Goal: Information Seeking & Learning: Learn about a topic

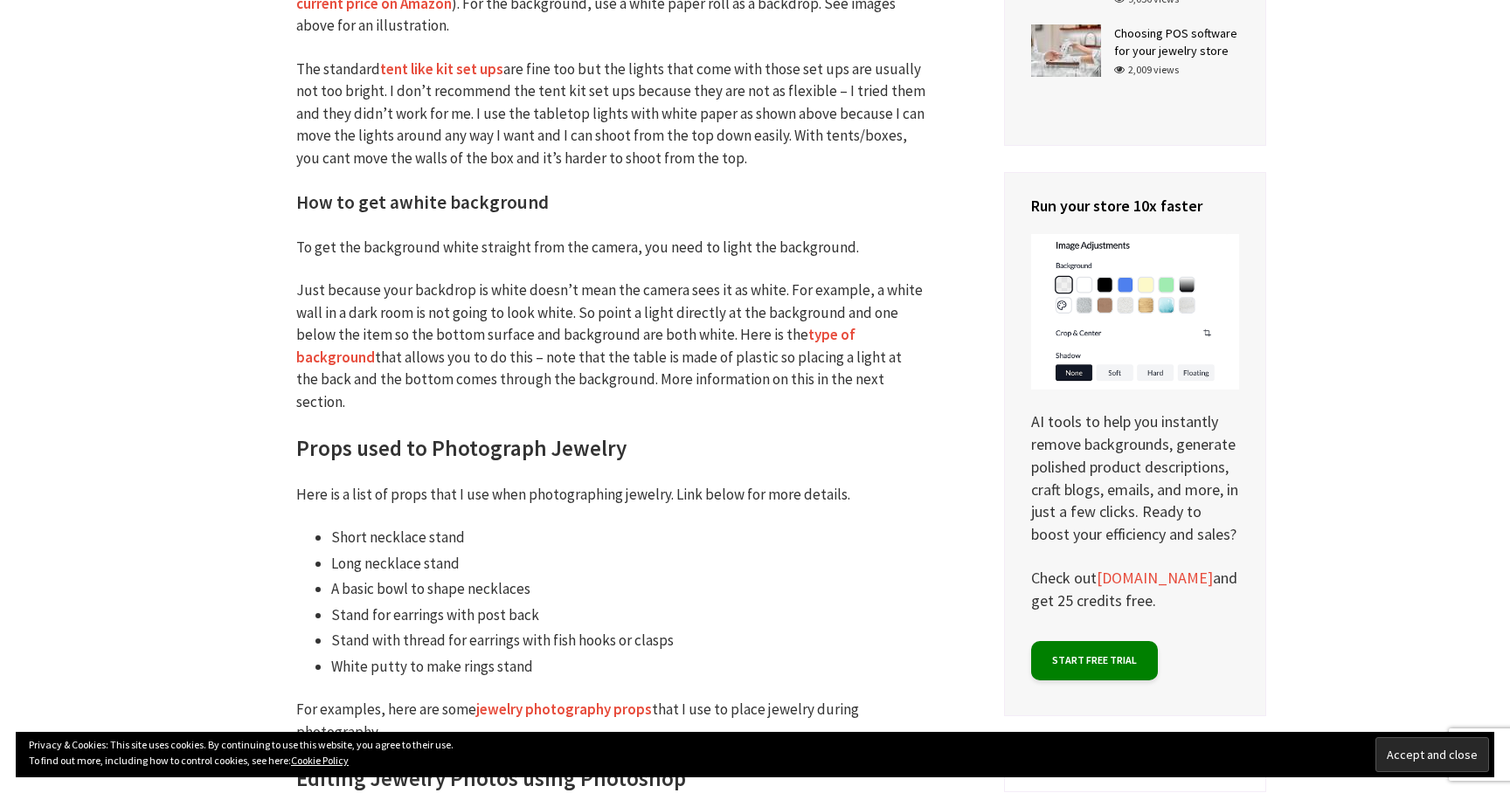
scroll to position [4339, 0]
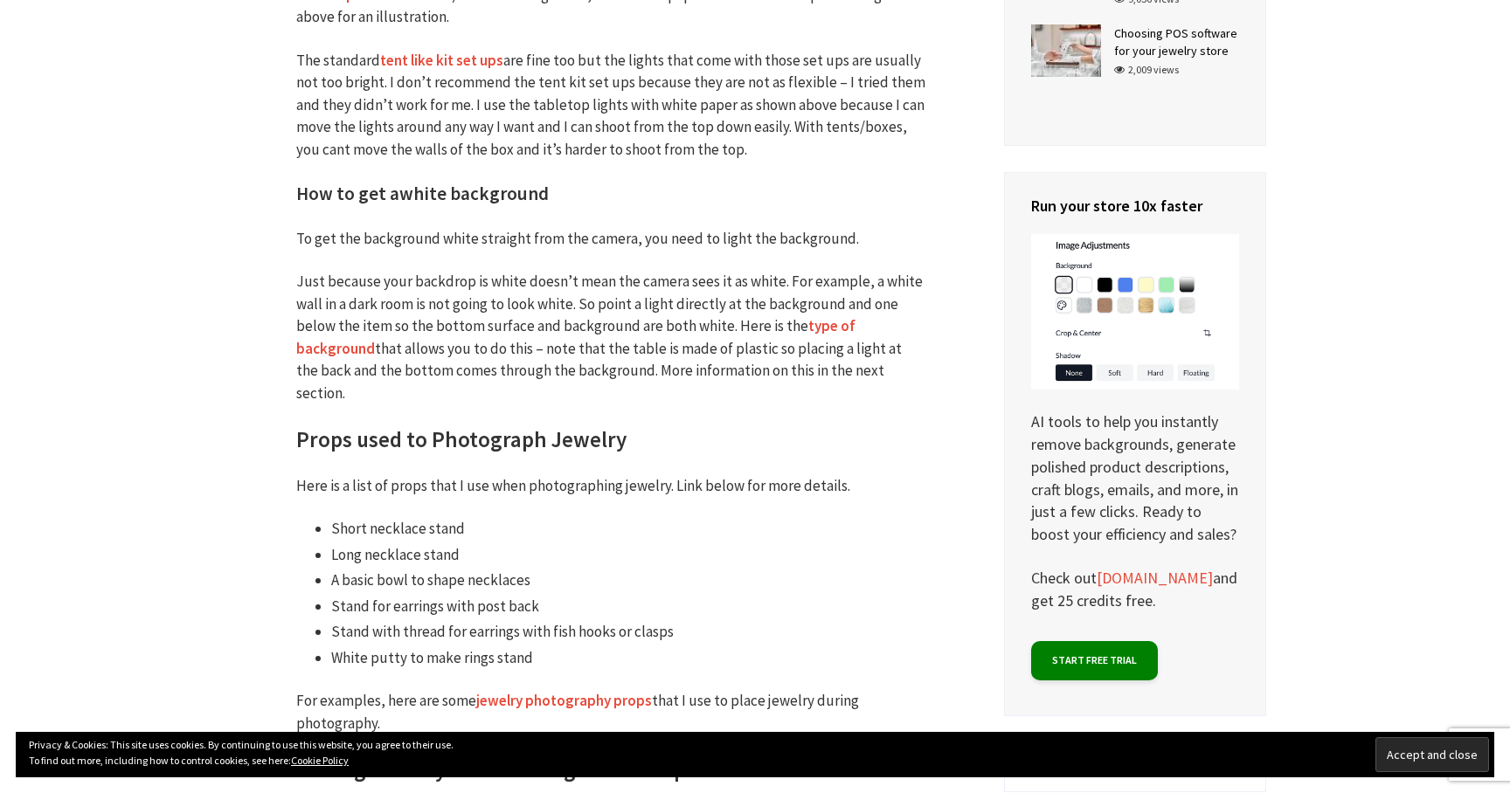
click at [598, 283] on p "Just because your backdrop is white doesn’t mean the camera sees it as white. F…" at bounding box center [610, 338] width 629 height 134
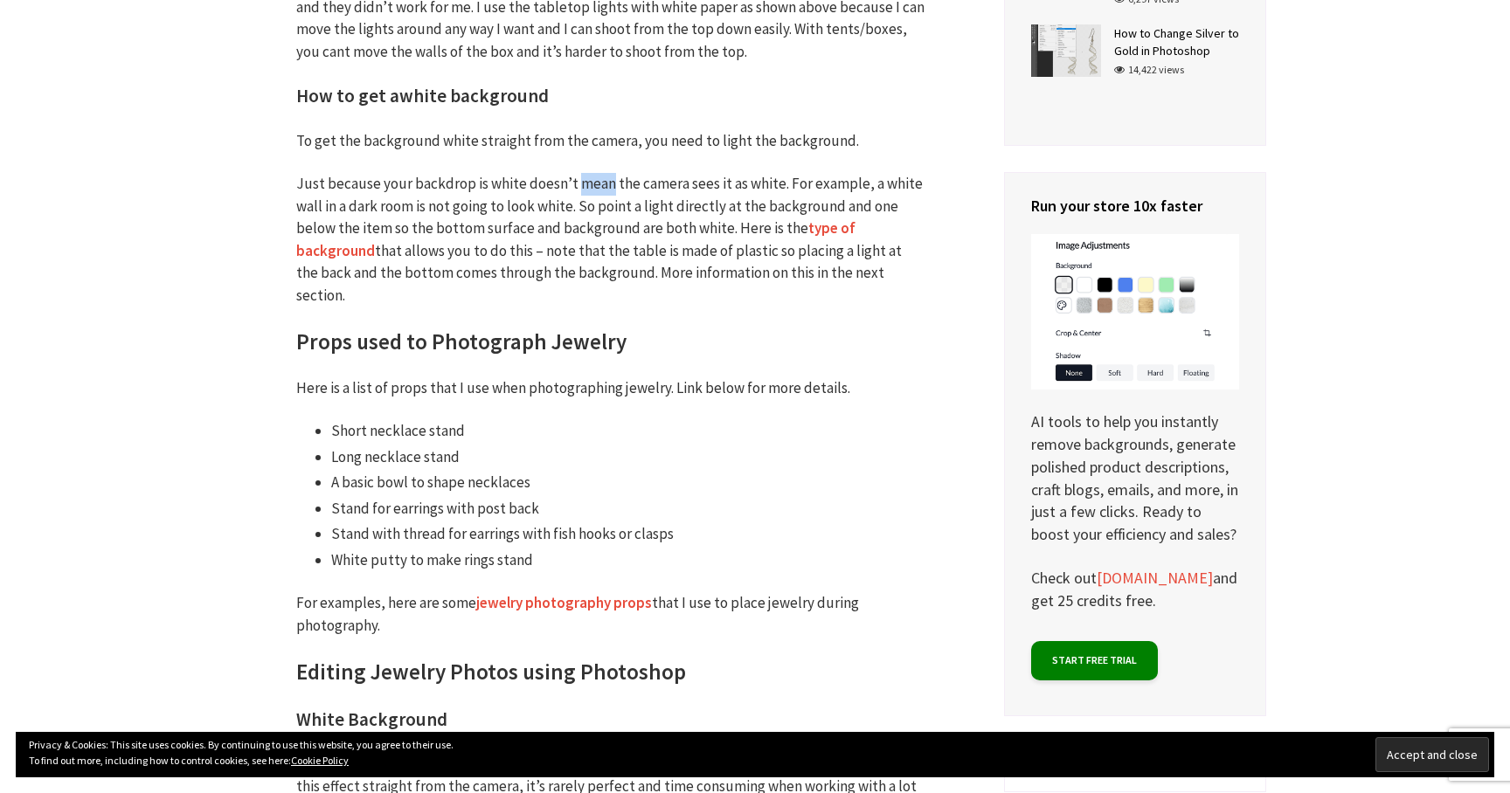
scroll to position [4439, 0]
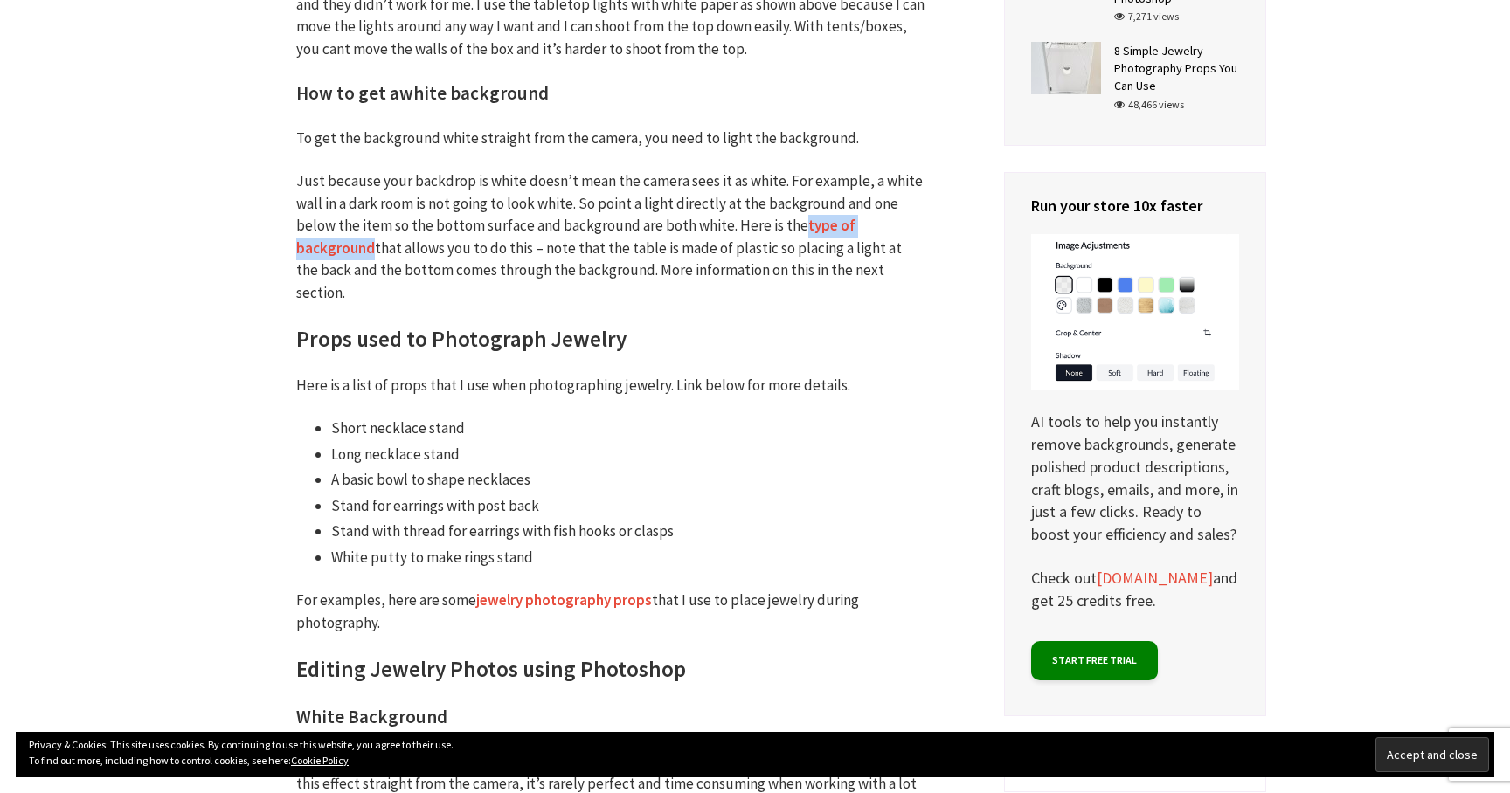
click at [541, 267] on p "Just because your backdrop is white doesn’t mean the camera sees it as white. F…" at bounding box center [610, 237] width 629 height 134
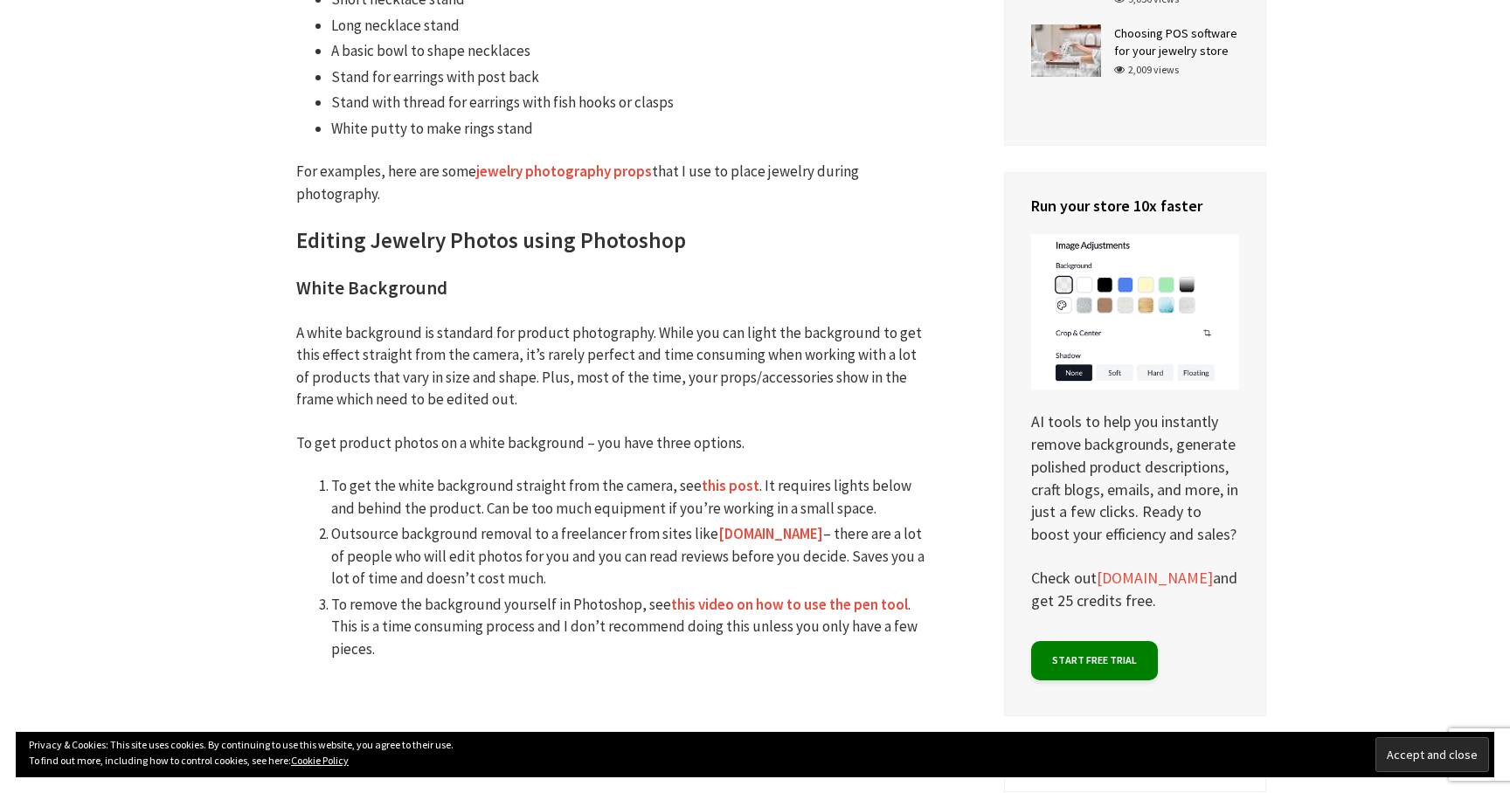
scroll to position [4870, 0]
click at [535, 321] on p "A white background is standard for product photography. While you can light the…" at bounding box center [610, 365] width 629 height 89
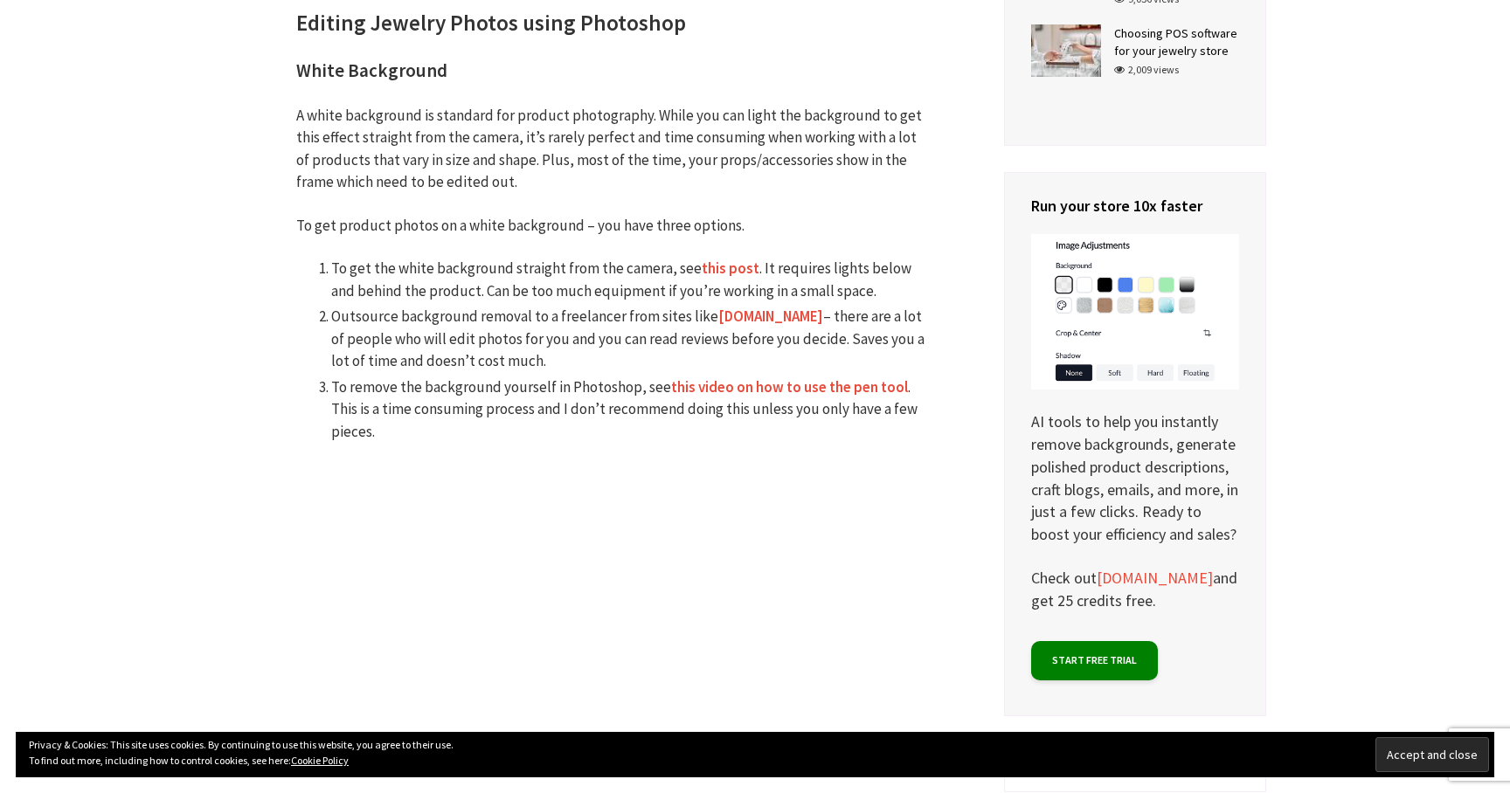
scroll to position [5101, 0]
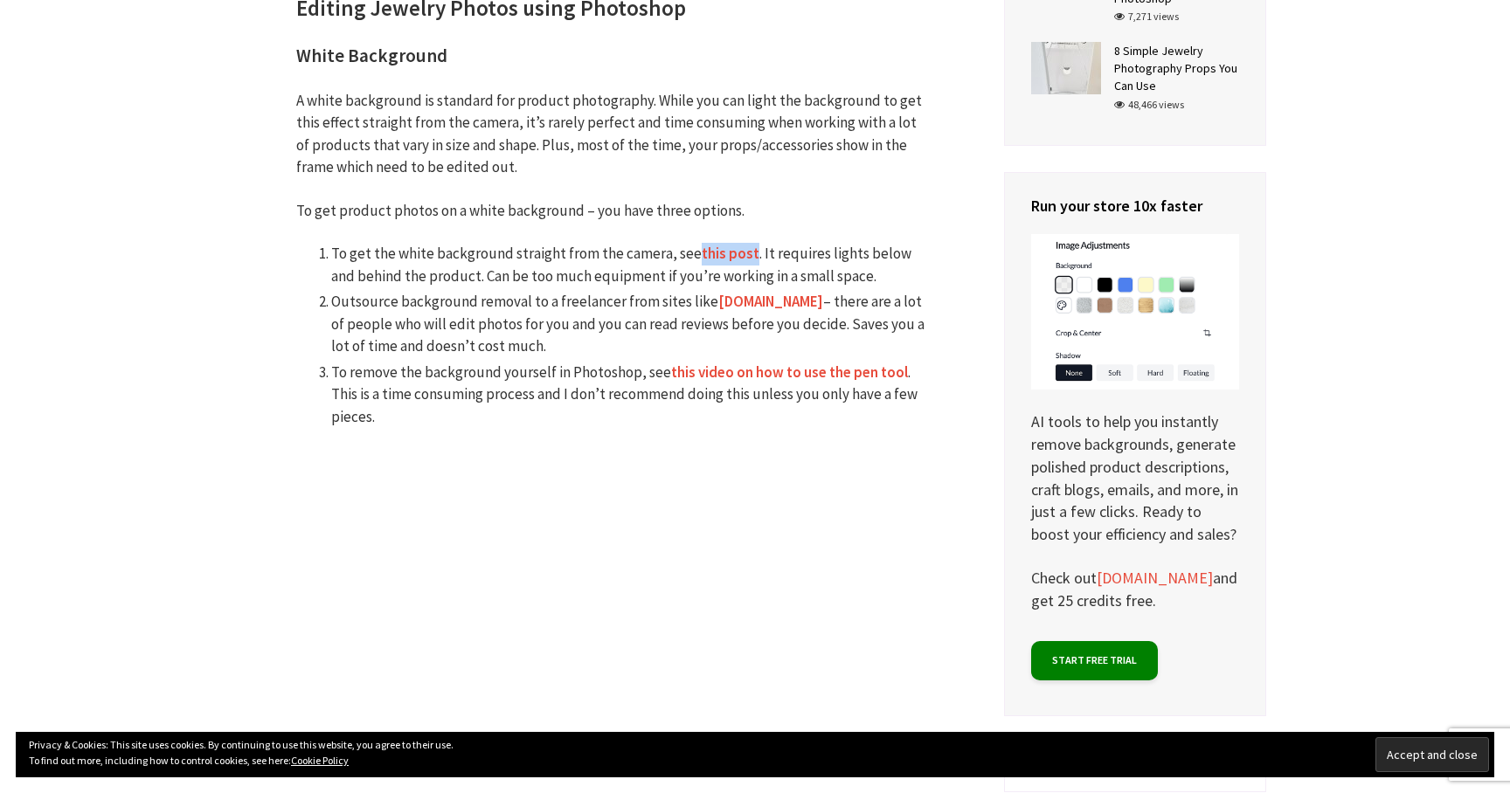
click at [568, 318] on li "Outsource background removal to a freelancer from sites like fiverr.com – there…" at bounding box center [628, 324] width 594 height 67
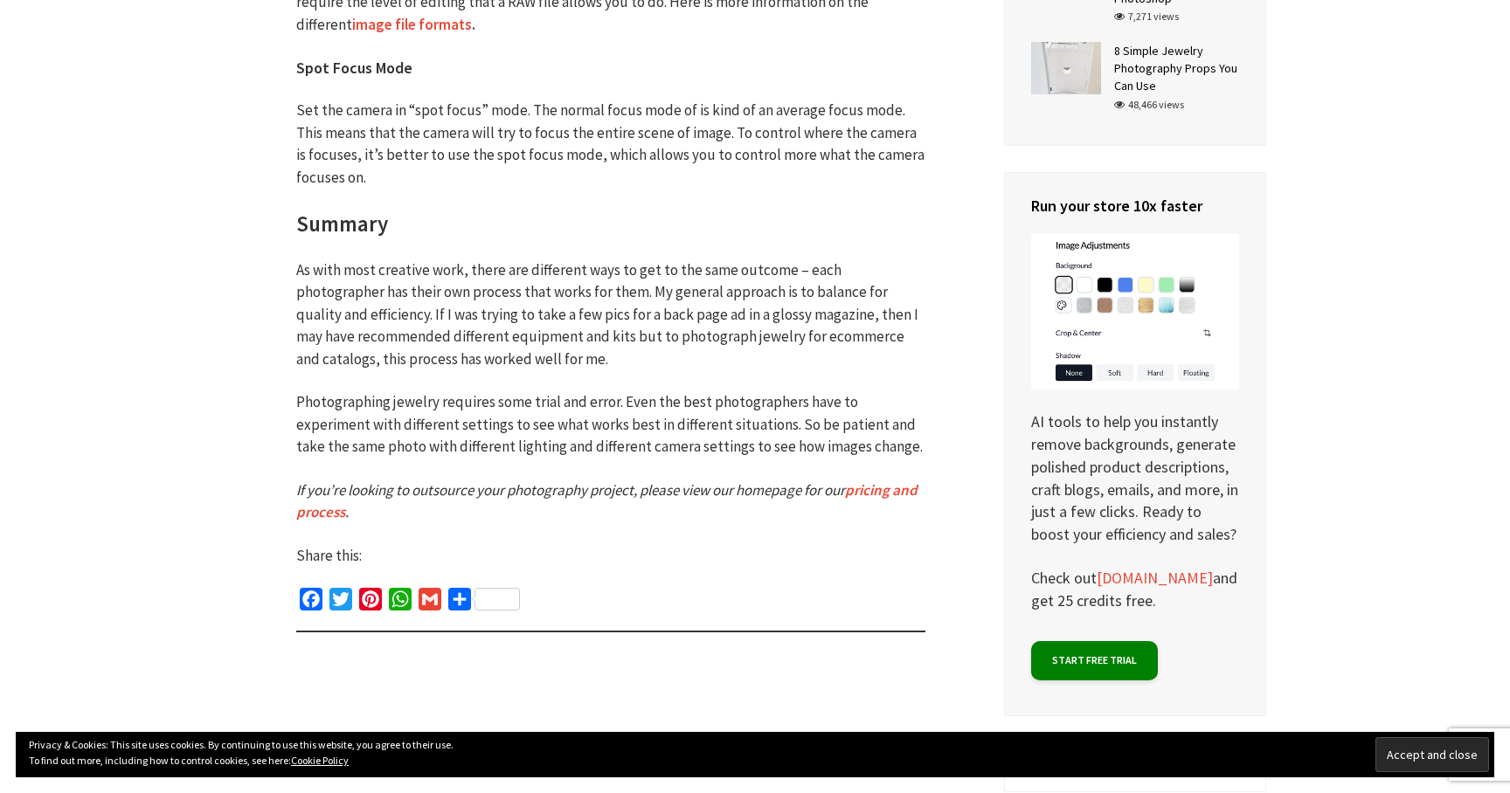
scroll to position [8428, 0]
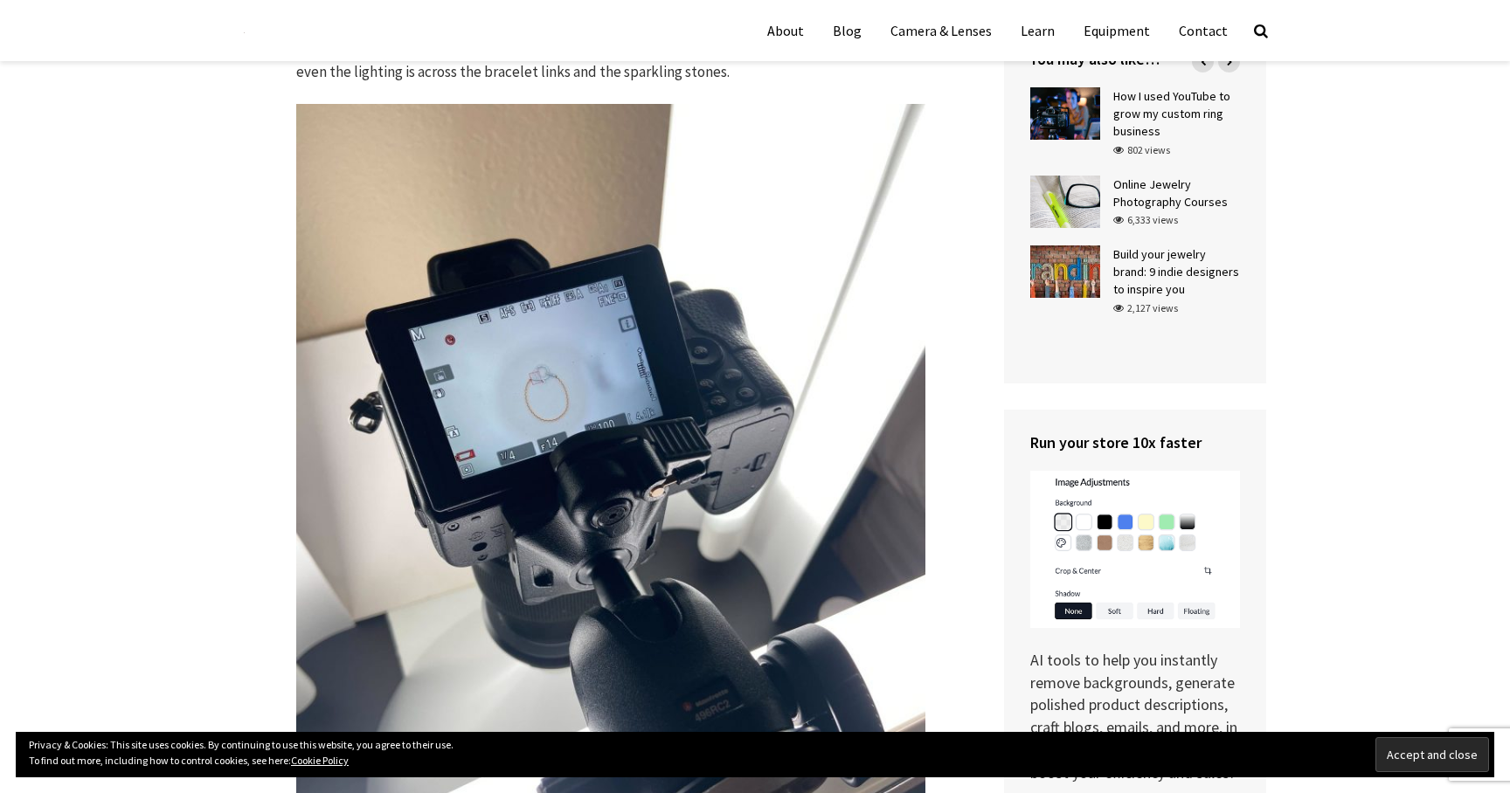
scroll to position [3632, 0]
